Goal: Navigation & Orientation: Find specific page/section

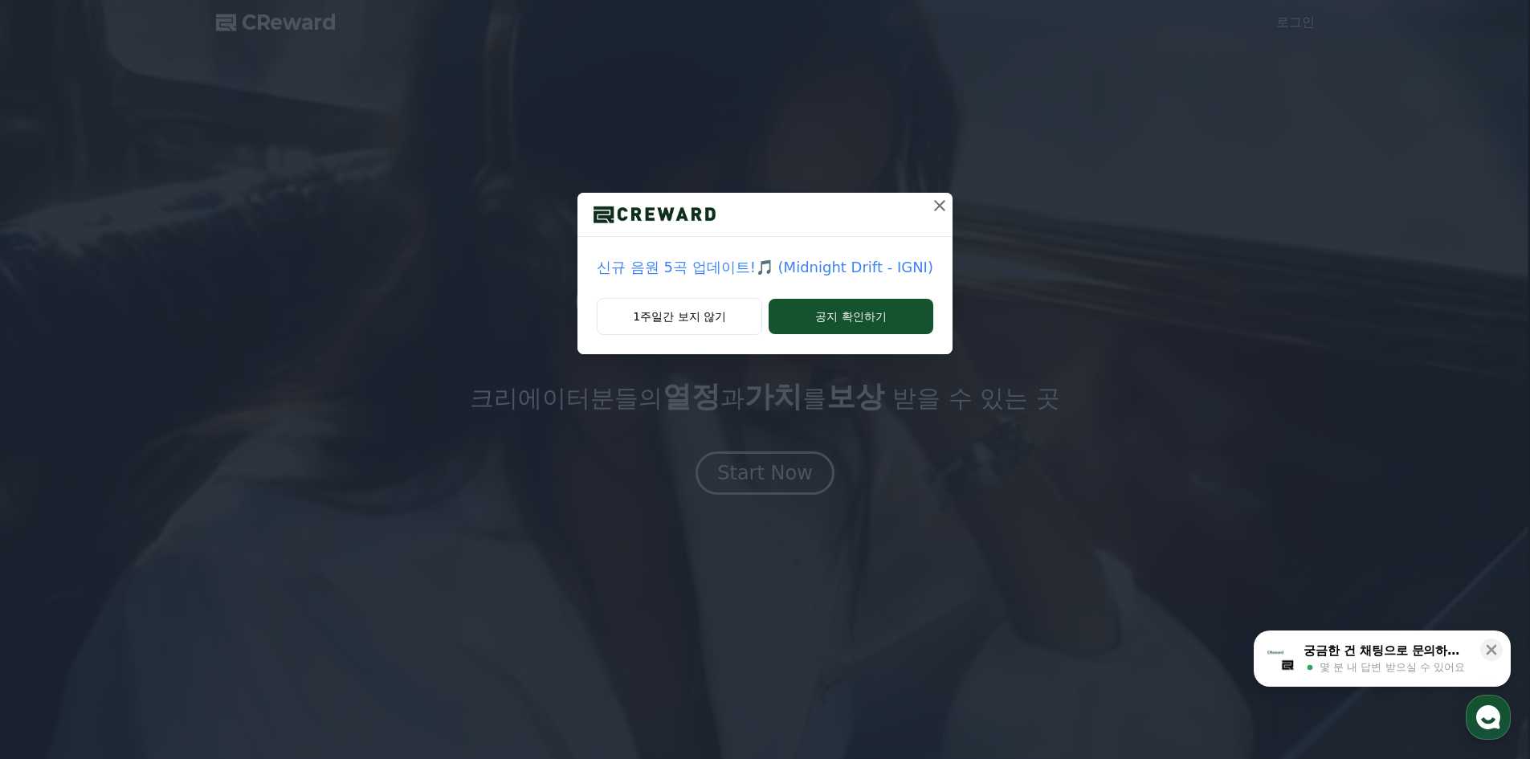
click at [940, 208] on icon at bounding box center [939, 205] width 19 height 19
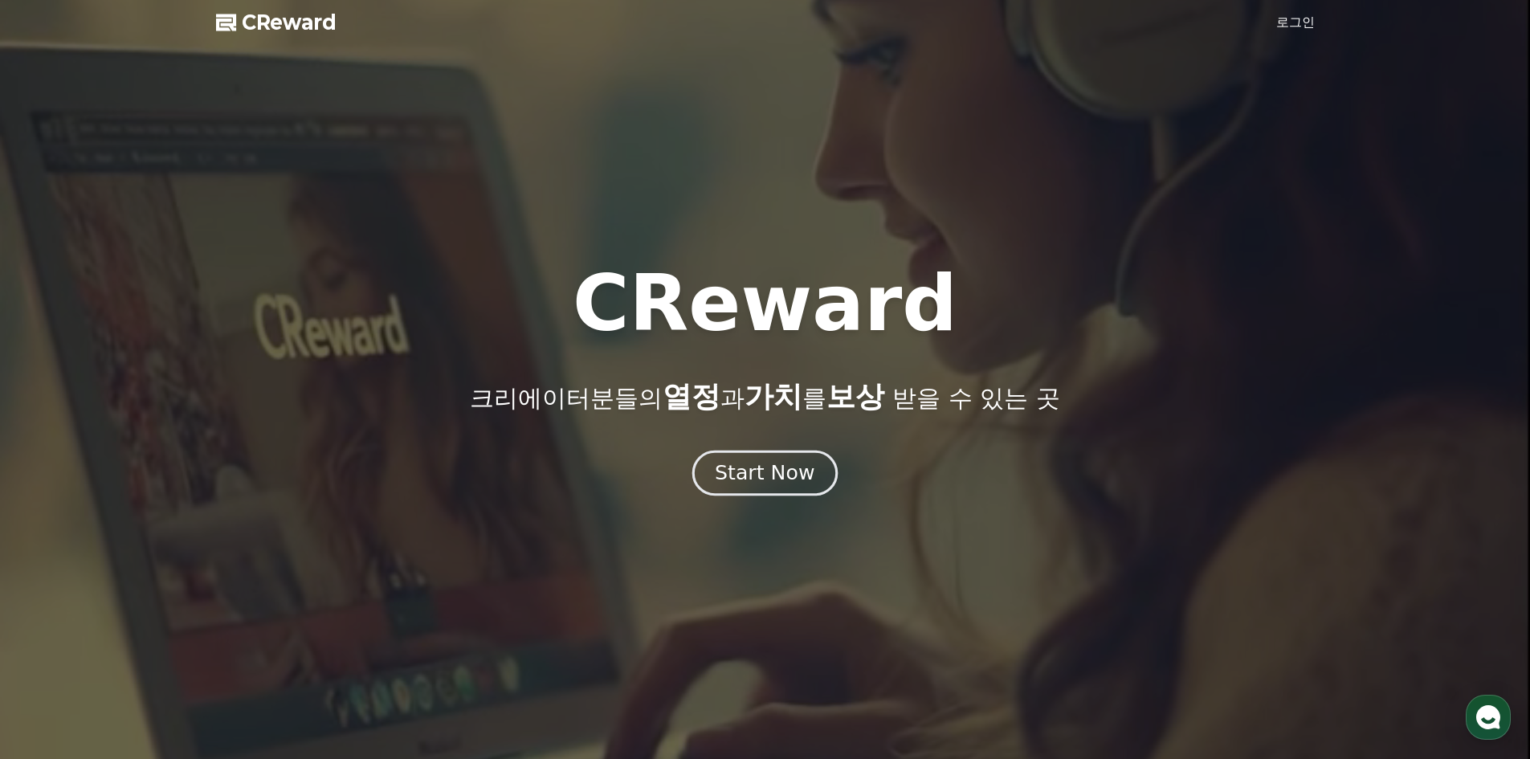
click at [816, 486] on button "Start Now" at bounding box center [764, 473] width 145 height 46
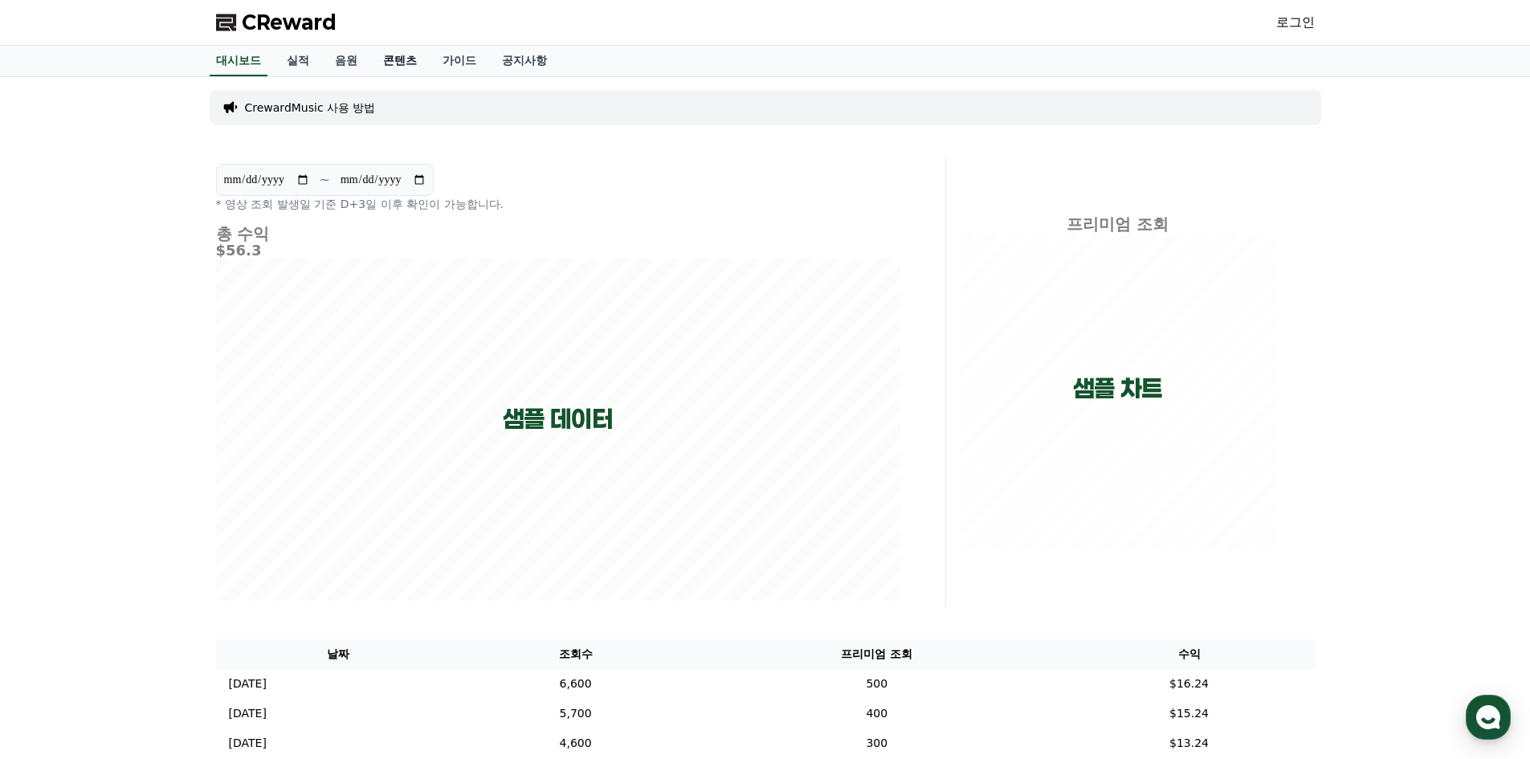
click at [384, 60] on link "콘텐츠" at bounding box center [399, 61] width 59 height 31
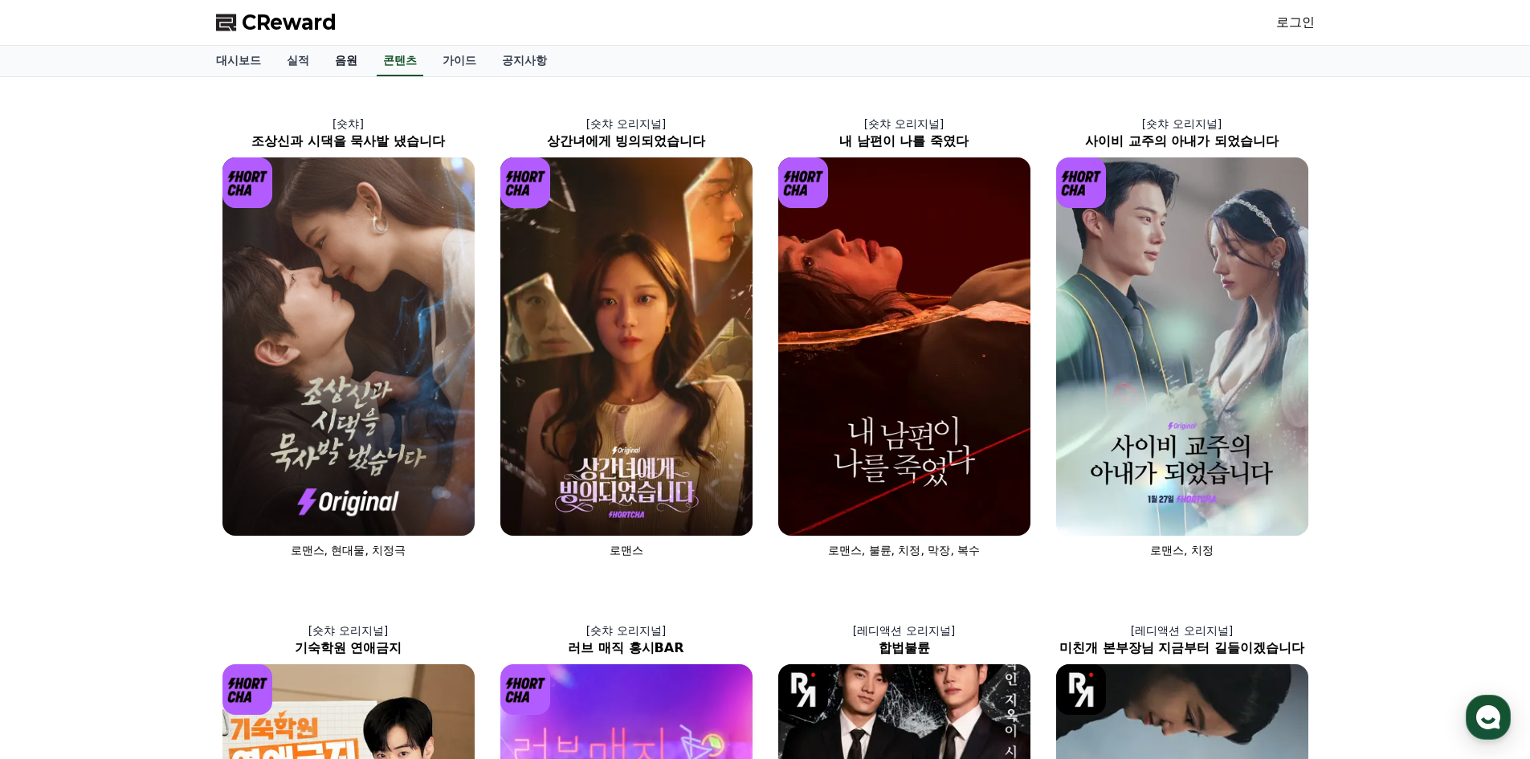
click at [335, 61] on link "음원" at bounding box center [346, 61] width 48 height 31
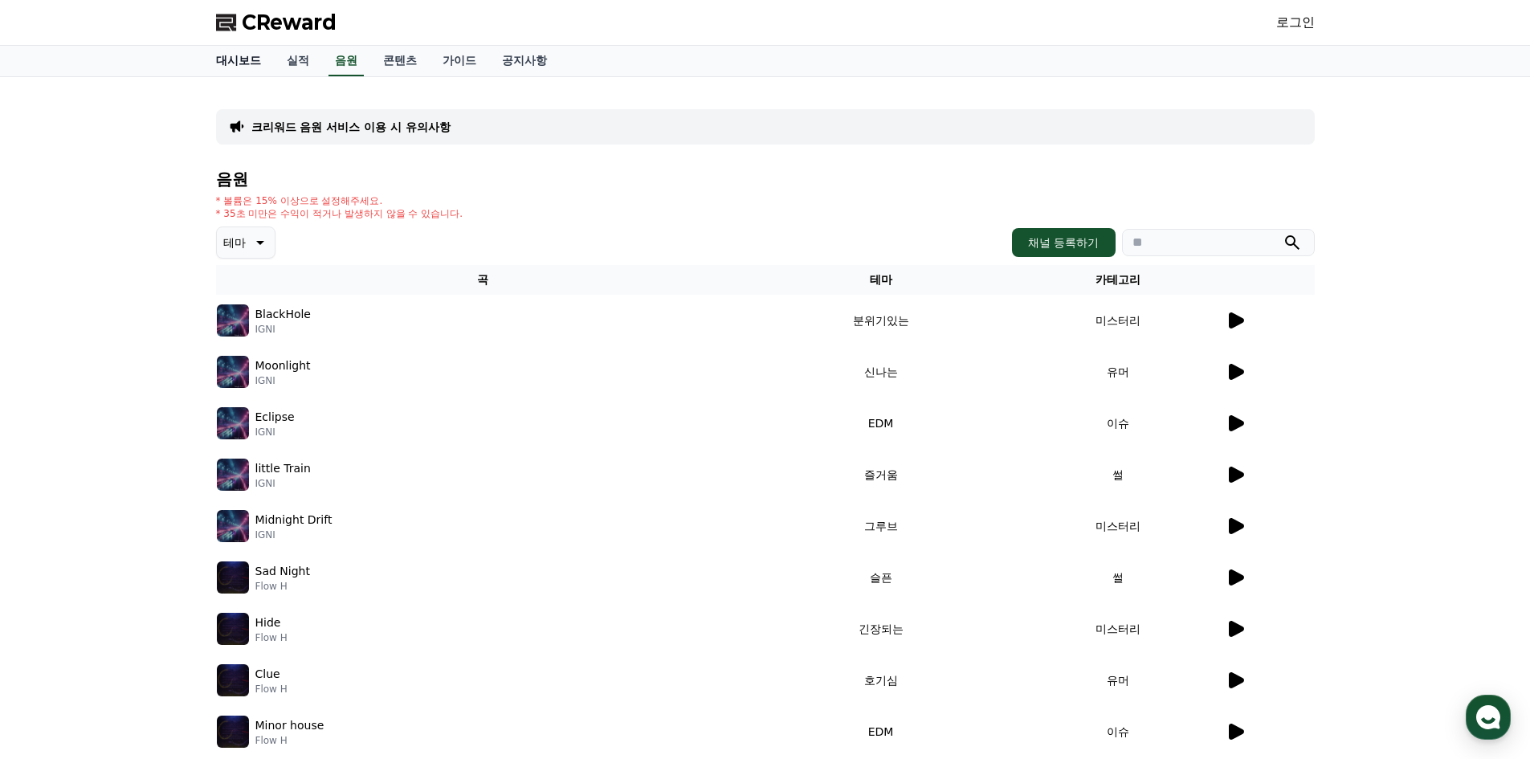
click at [242, 67] on link "대시보드" at bounding box center [238, 61] width 71 height 31
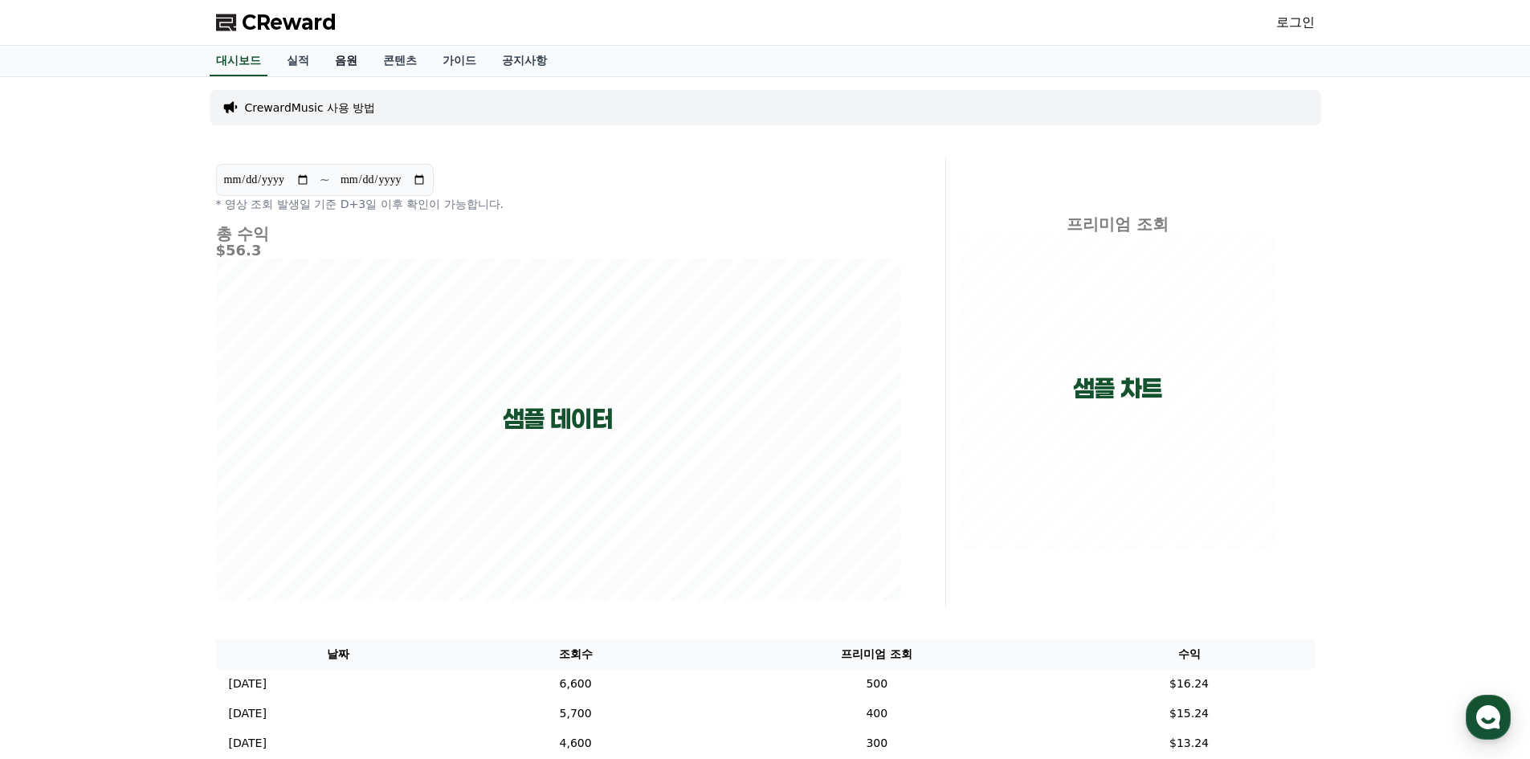
click at [332, 56] on link "음원" at bounding box center [346, 61] width 48 height 31
